Goal: Complete application form

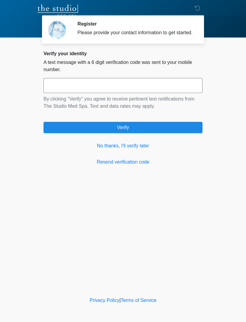
click at [121, 150] on link "No thanks, I'll verify later" at bounding box center [123, 145] width 159 height 7
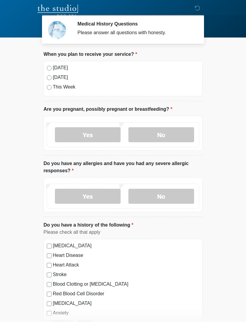
click at [55, 65] on label "[DATE]" at bounding box center [126, 67] width 147 height 7
click at [243, 234] on body "‎ ‎ Medical History Questions Please answer all questions with honesty. Please …" at bounding box center [123, 161] width 246 height 322
click at [161, 138] on label "No" at bounding box center [162, 134] width 66 height 15
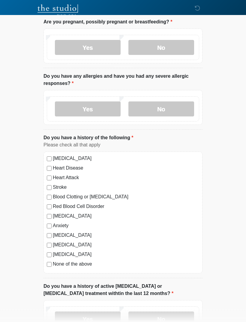
scroll to position [88, 0]
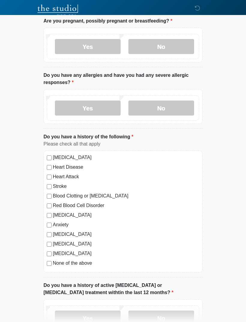
click at [168, 114] on label "No" at bounding box center [162, 108] width 66 height 15
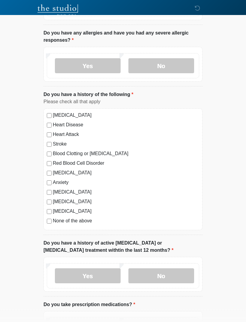
scroll to position [131, 0]
click at [79, 220] on label "None of the above" at bounding box center [126, 221] width 147 height 7
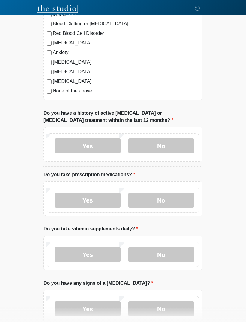
scroll to position [261, 0]
click at [188, 129] on div "Yes No" at bounding box center [123, 144] width 159 height 35
click at [186, 140] on label "No" at bounding box center [162, 145] width 66 height 15
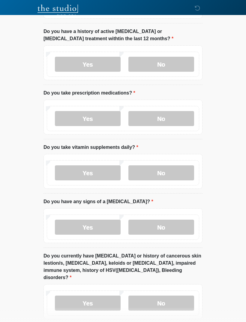
scroll to position [346, 0]
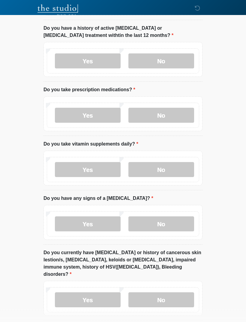
click at [101, 121] on label "Yes" at bounding box center [88, 115] width 66 height 15
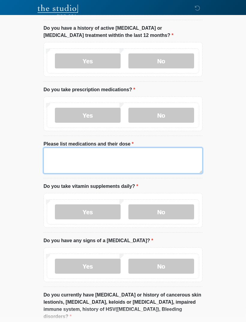
click at [116, 165] on textarea "Please list medications and their dose" at bounding box center [123, 161] width 159 height 26
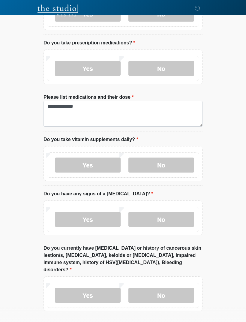
scroll to position [398, 0]
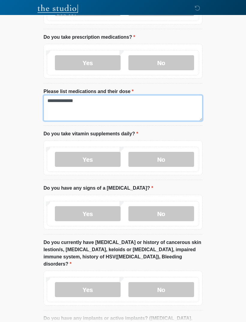
type textarea "**********"
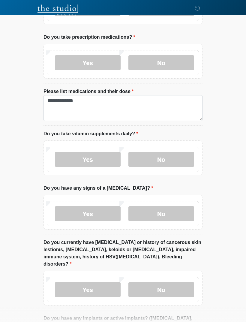
click at [159, 162] on label "No" at bounding box center [162, 159] width 66 height 15
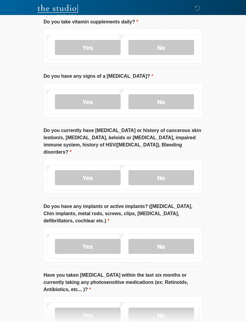
scroll to position [523, 0]
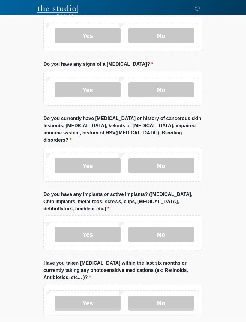
click at [174, 89] on label "No" at bounding box center [162, 89] width 66 height 15
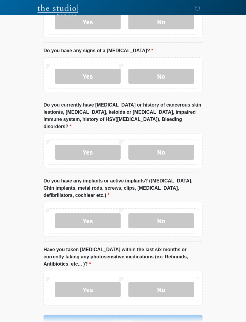
scroll to position [545, 0]
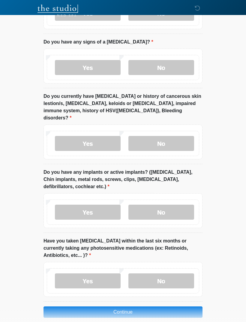
click at [183, 136] on label "No" at bounding box center [162, 143] width 66 height 15
click at [168, 205] on label "No" at bounding box center [162, 212] width 66 height 15
click at [167, 275] on label "No" at bounding box center [162, 281] width 66 height 15
click at [177, 307] on button "Continue" at bounding box center [123, 312] width 159 height 11
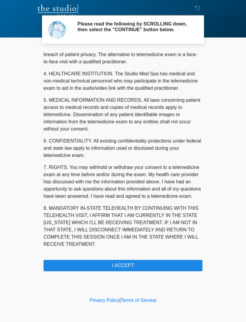
scroll to position [154, 0]
click at [173, 272] on button "I ACCEPT" at bounding box center [123, 265] width 159 height 11
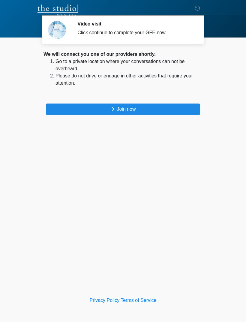
click at [157, 113] on button "Join now" at bounding box center [123, 109] width 154 height 11
